Goal: Transaction & Acquisition: Purchase product/service

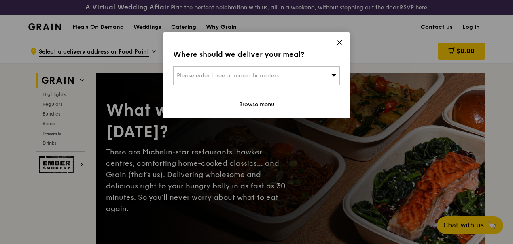
click at [339, 40] on icon at bounding box center [339, 42] width 7 height 7
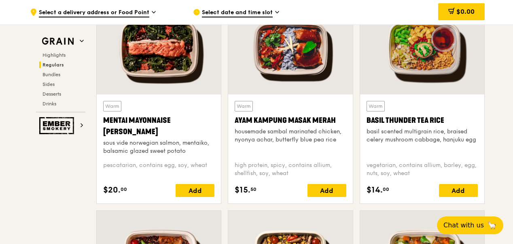
scroll to position [728, 0]
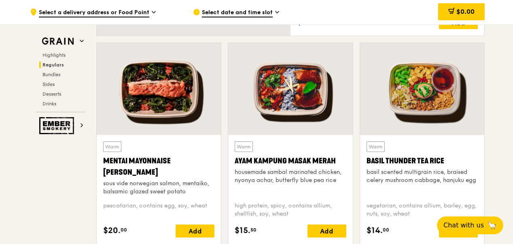
drag, startPoint x: 512, startPoint y: 51, endPoint x: 512, endPoint y: 62, distance: 10.9
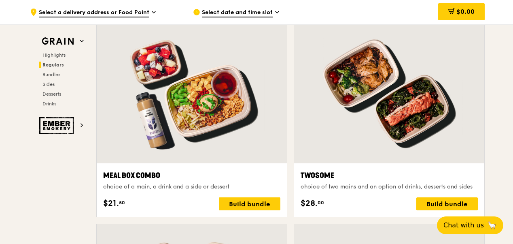
scroll to position [1173, 0]
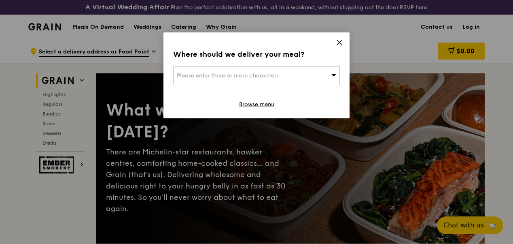
click at [340, 37] on div "Where should we deliver your meal? Please enter three or more characters Browse…" at bounding box center [256, 75] width 186 height 86
click at [340, 40] on icon at bounding box center [339, 42] width 7 height 7
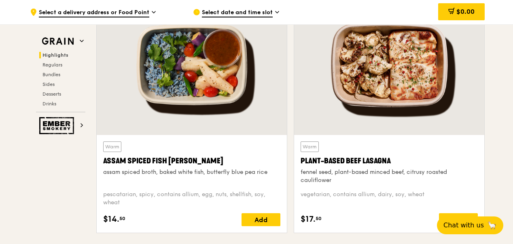
scroll to position [324, 0]
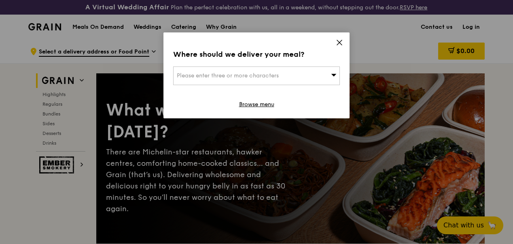
click at [341, 41] on icon at bounding box center [339, 42] width 7 height 7
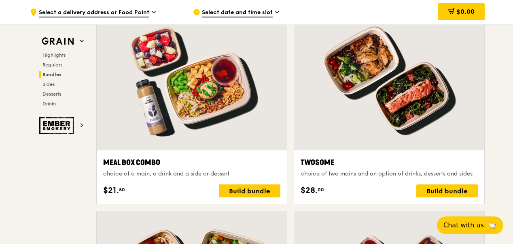
scroll to position [1254, 0]
